Goal: Navigation & Orientation: Go to known website

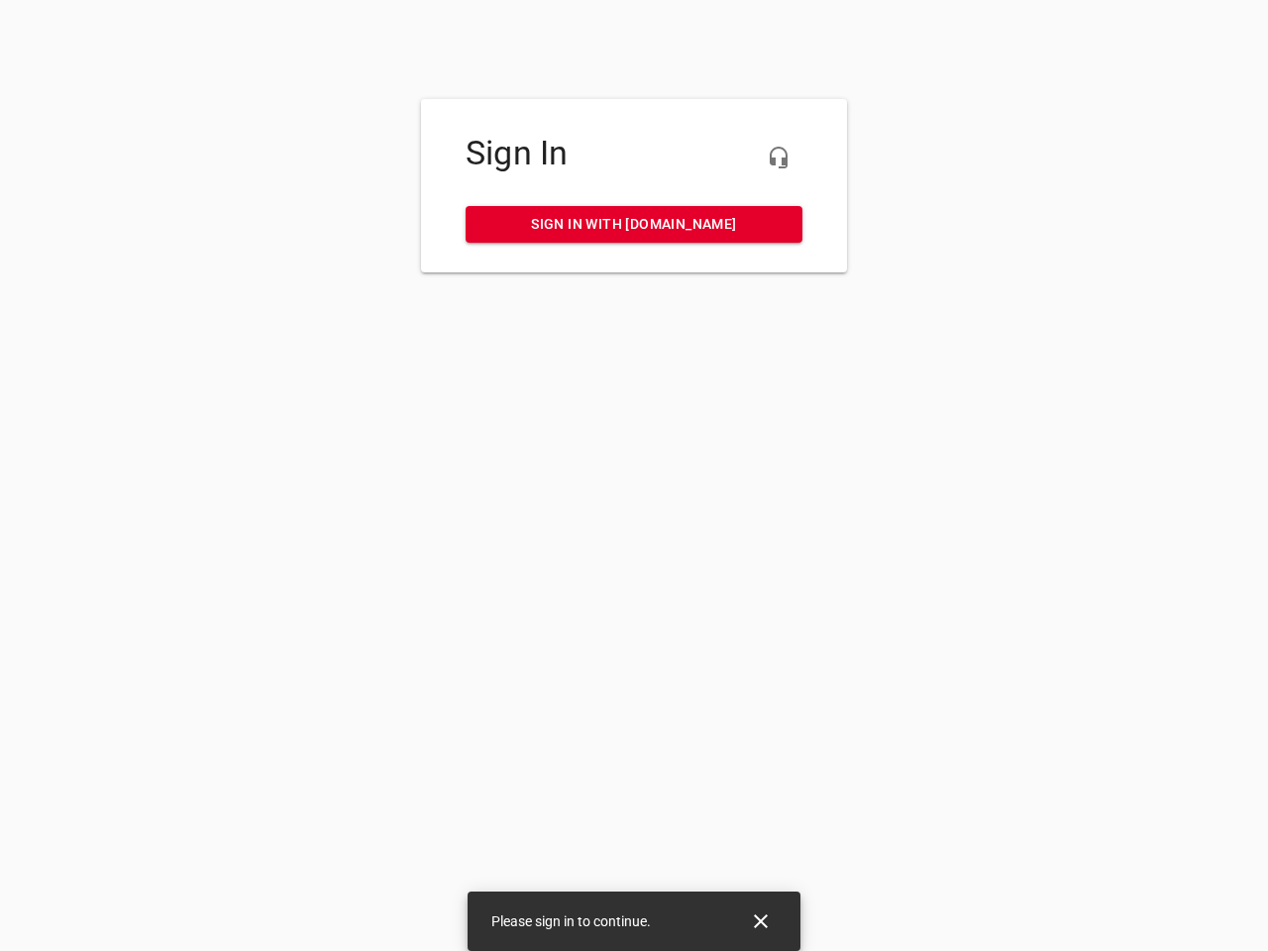
click at [779, 158] on icon "button" at bounding box center [779, 158] width 24 height 24
click at [761, 921] on icon "Close" at bounding box center [761, 922] width 14 height 14
